Goal: Task Accomplishment & Management: Use online tool/utility

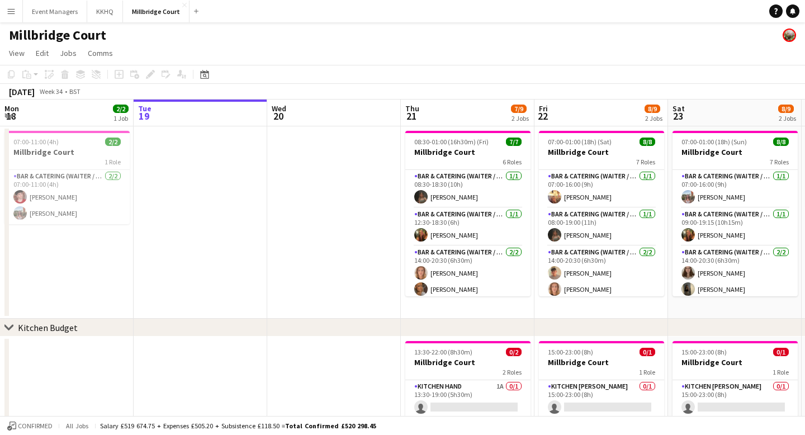
scroll to position [0, 429]
